Goal: Task Accomplishment & Management: Manage account settings

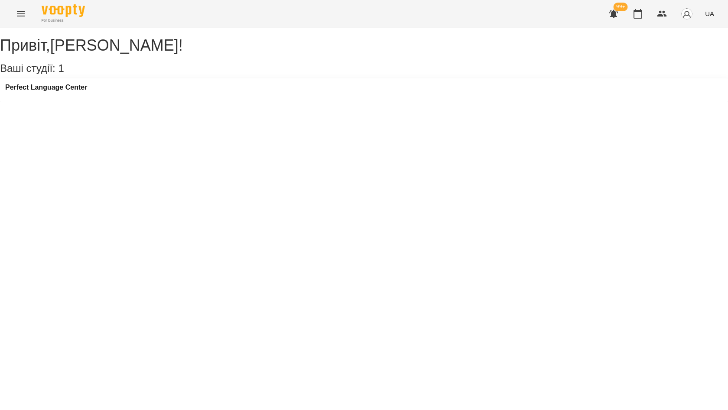
click at [22, 14] on icon "Menu" at bounding box center [21, 13] width 8 height 5
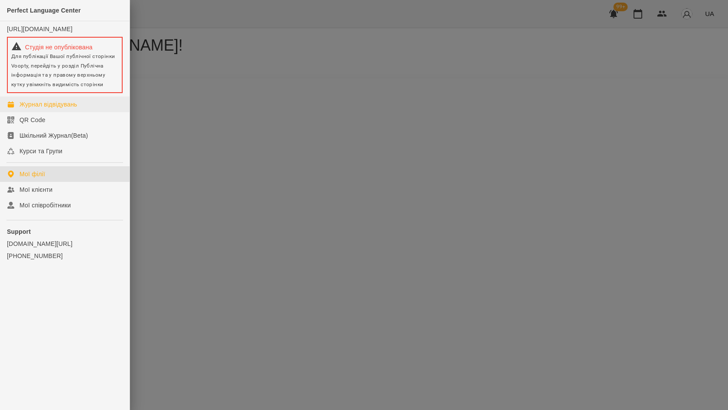
click at [39, 109] on div "Журнал відвідувань" at bounding box center [48, 104] width 58 height 9
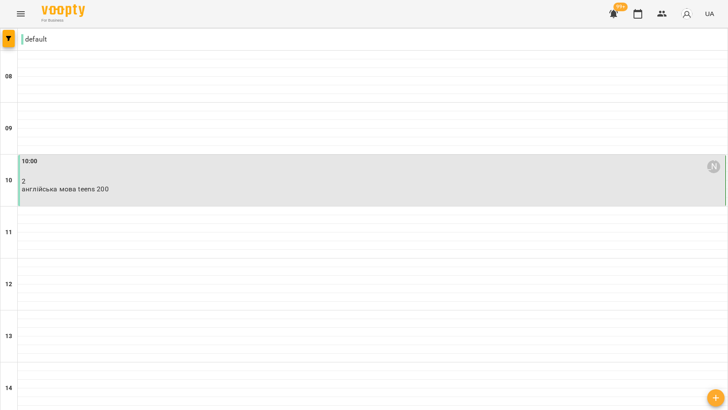
click at [179, 178] on p "2" at bounding box center [373, 181] width 702 height 7
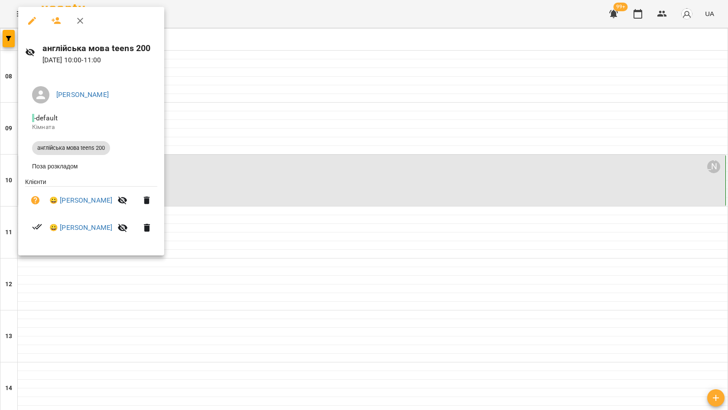
click at [253, 176] on div at bounding box center [364, 205] width 728 height 410
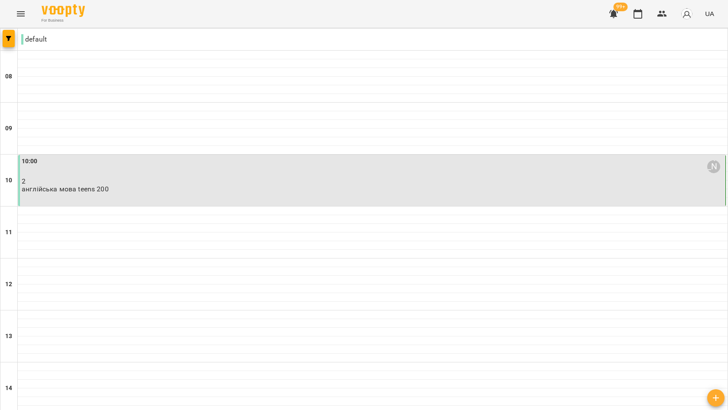
click at [208, 171] on div "10:00 [PERSON_NAME]" at bounding box center [373, 167] width 702 height 20
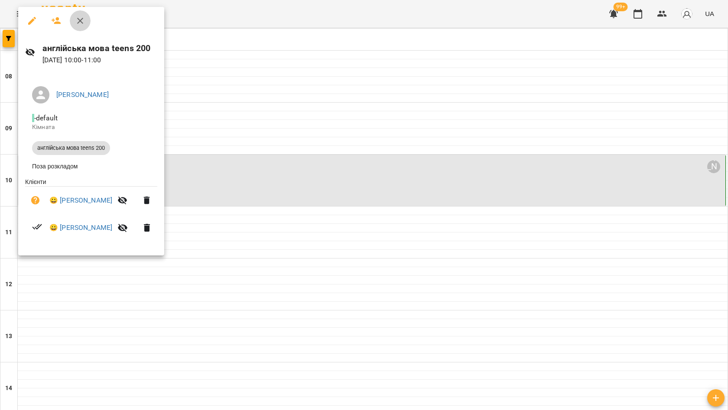
click at [79, 18] on icon "button" at bounding box center [80, 21] width 10 height 10
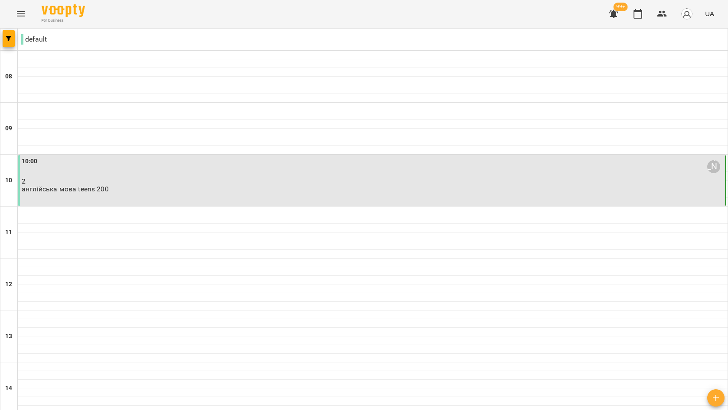
type input "**********"
click at [144, 178] on p "2" at bounding box center [373, 181] width 702 height 7
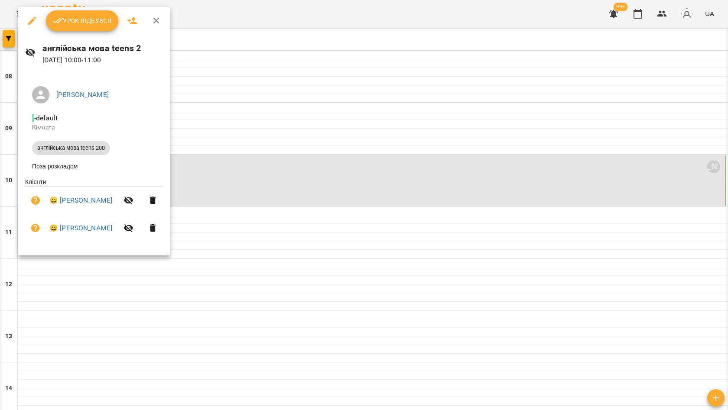
click at [88, 30] on button "Урок відбувся" at bounding box center [82, 20] width 73 height 21
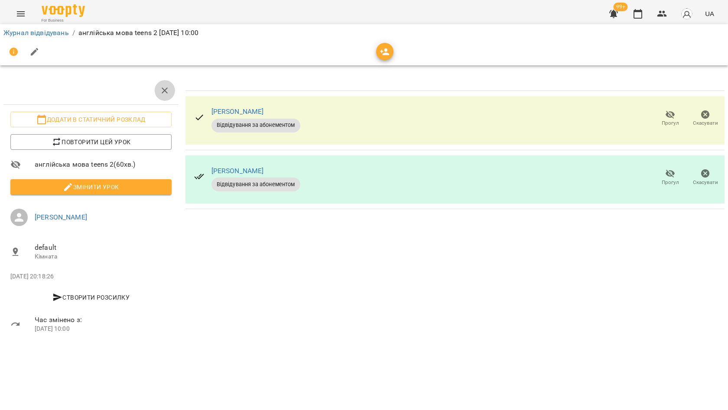
click at [164, 88] on icon "button" at bounding box center [164, 90] width 10 height 10
